Goal: Task Accomplishment & Management: Use online tool/utility

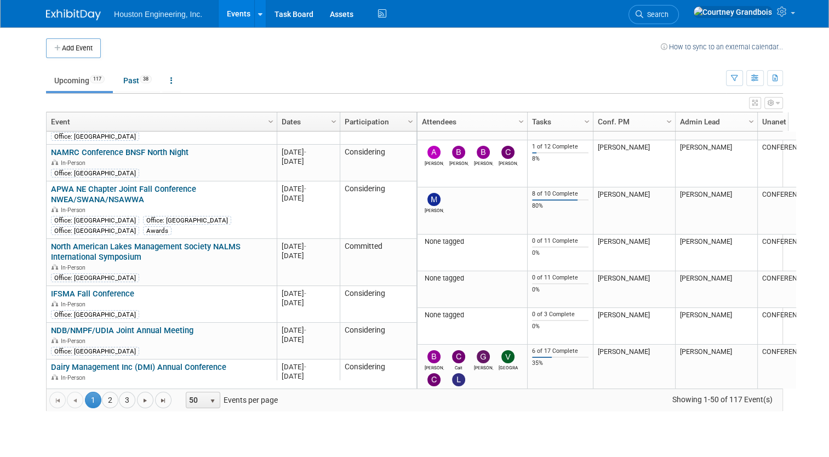
scroll to position [1737, 0]
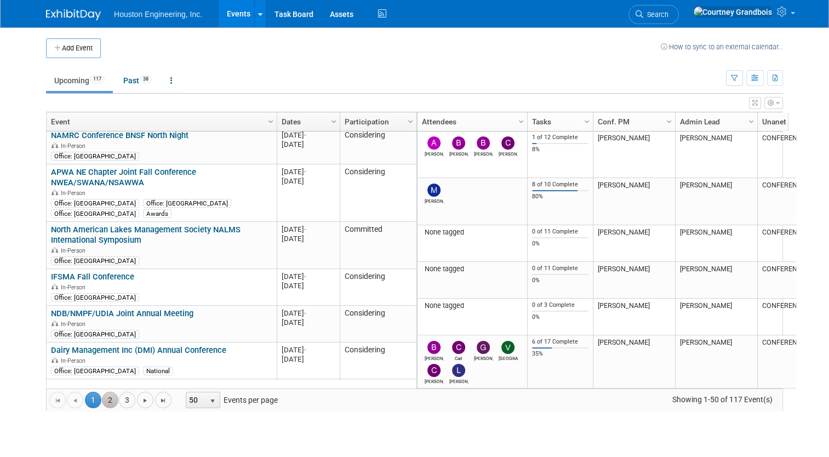
click at [102, 400] on link "2" at bounding box center [110, 400] width 16 height 16
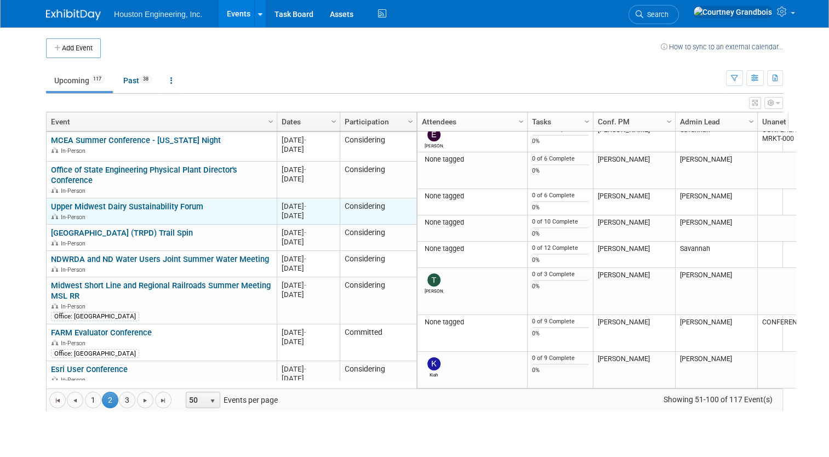
scroll to position [1258, 0]
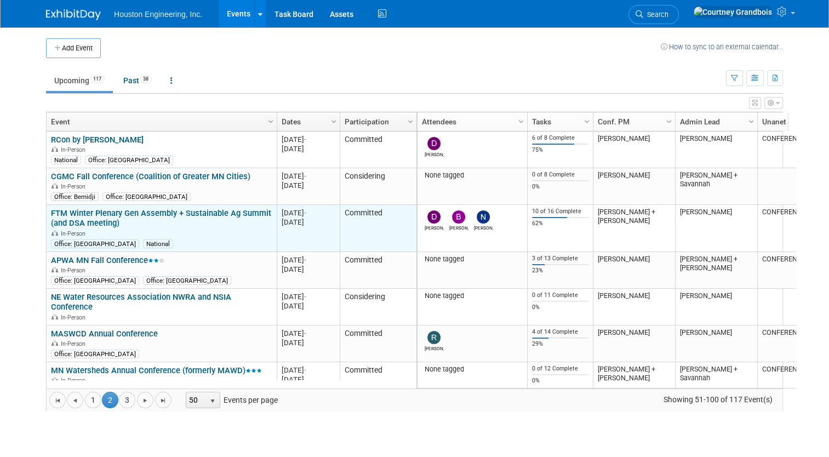
click at [138, 214] on link "FTM Winter Plenary Gen Assembly + Sustainable Ag Summit (and DSA meeting)" at bounding box center [161, 218] width 220 height 20
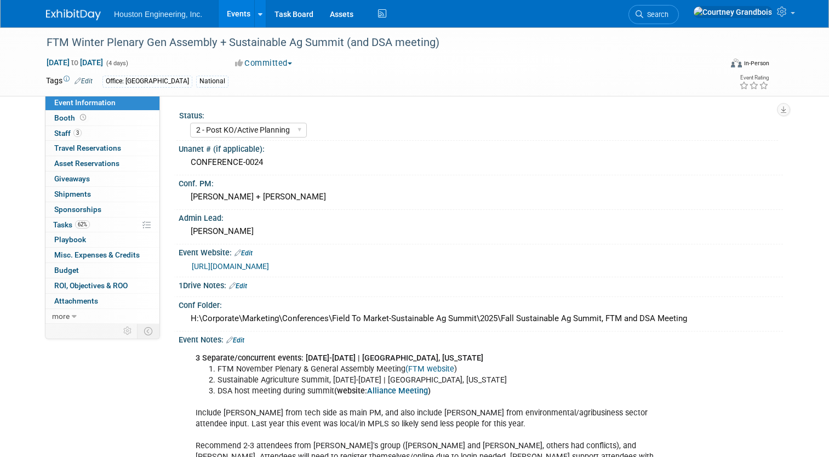
select select "2 - Post KO/Active Planning"
select select "Pending"
select select "Multi-sector/Any/All"
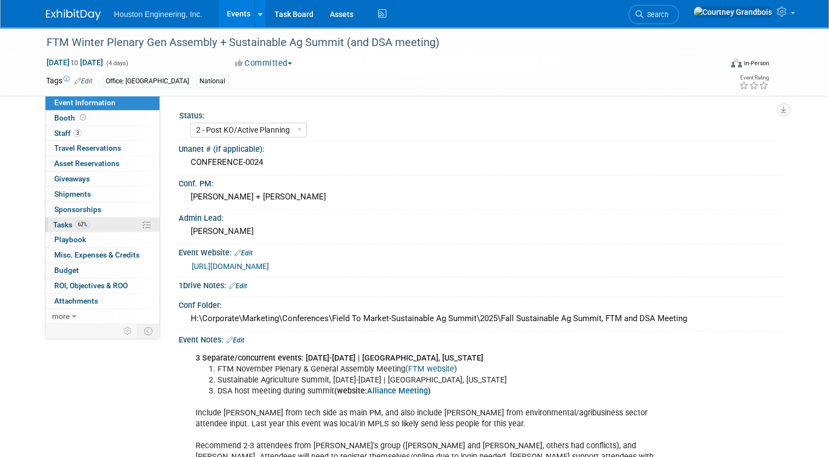
click at [116, 225] on link "62% Tasks 62%" at bounding box center [102, 225] width 114 height 15
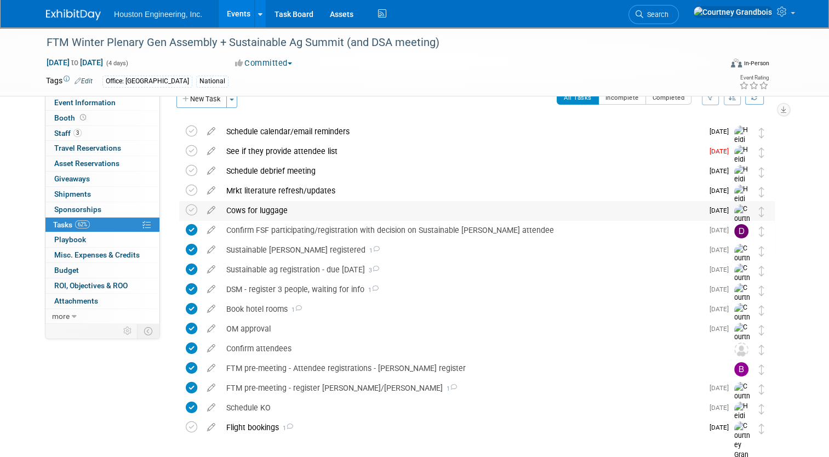
scroll to position [21, 0]
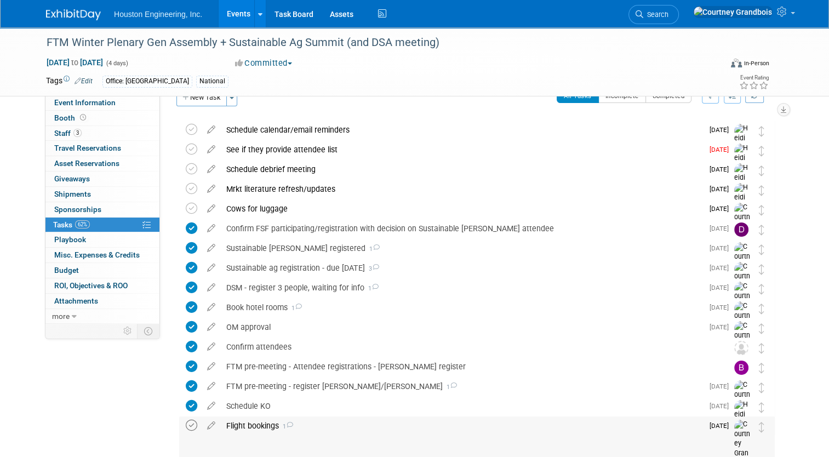
click at [190, 424] on icon at bounding box center [192, 426] width 12 height 12
